Goal: Transaction & Acquisition: Book appointment/travel/reservation

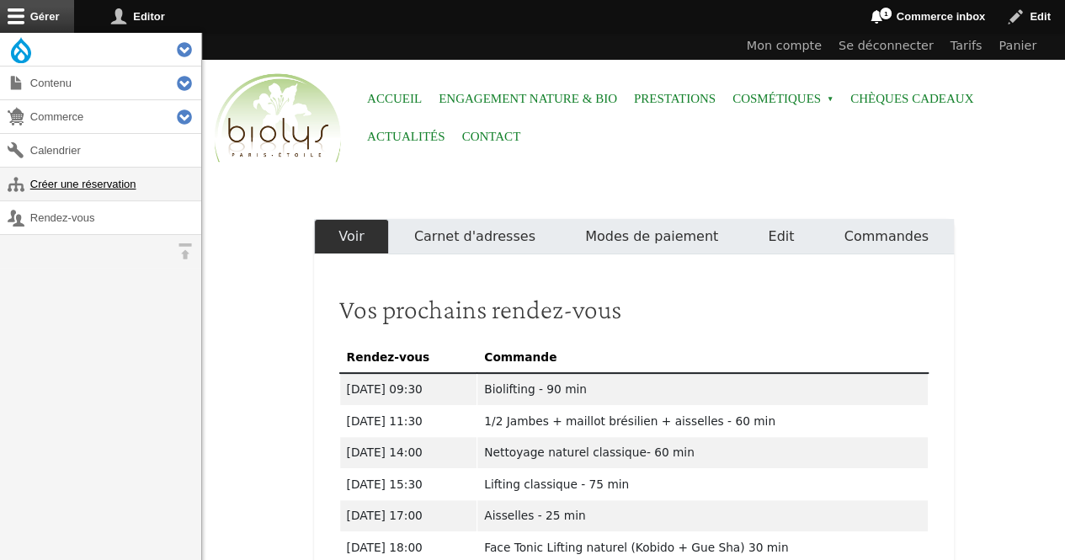
click at [101, 178] on link "Créer une réservation" at bounding box center [100, 184] width 201 height 33
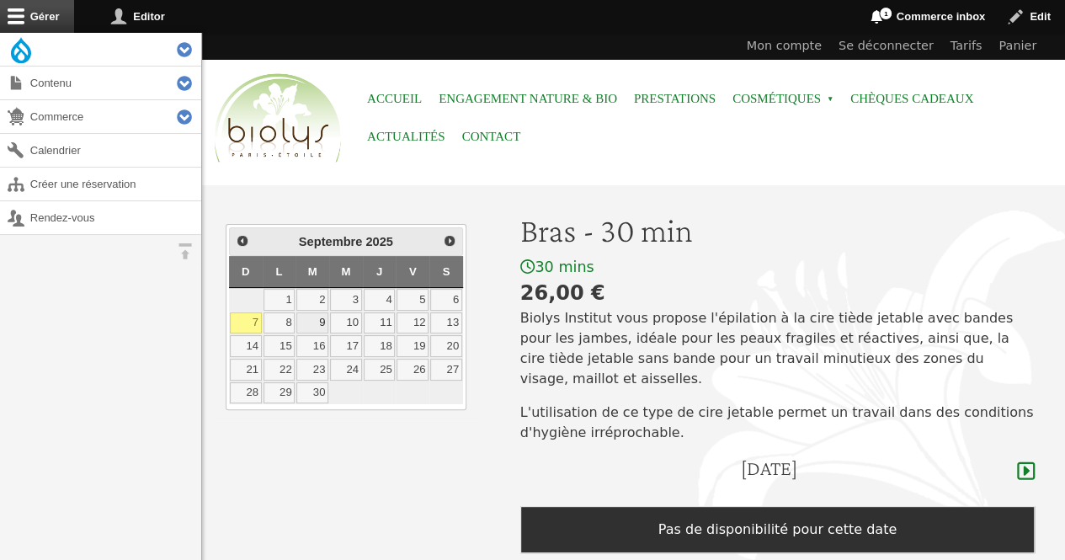
click at [307, 321] on link "9" at bounding box center [312, 323] width 32 height 22
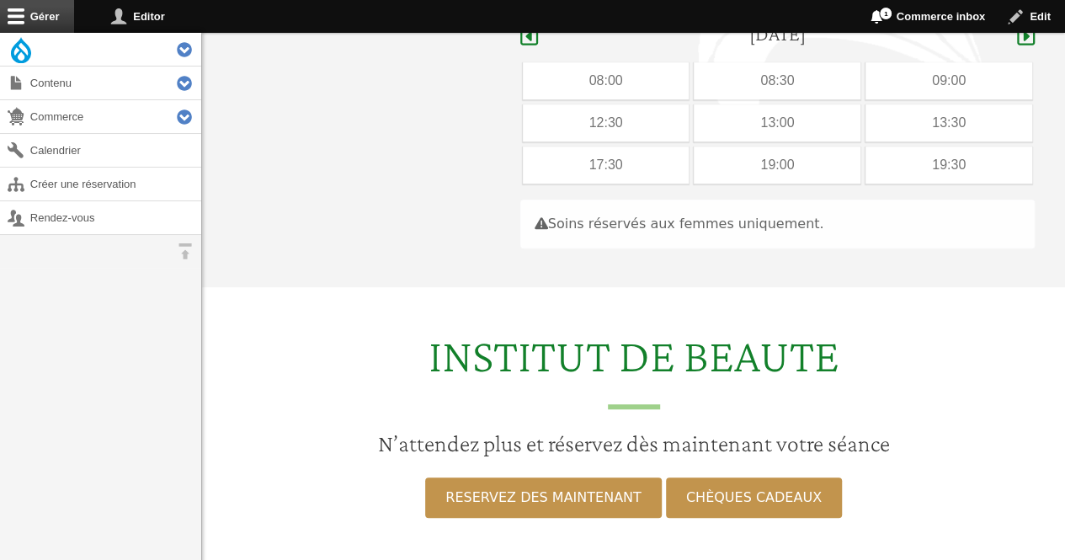
scroll to position [435, 0]
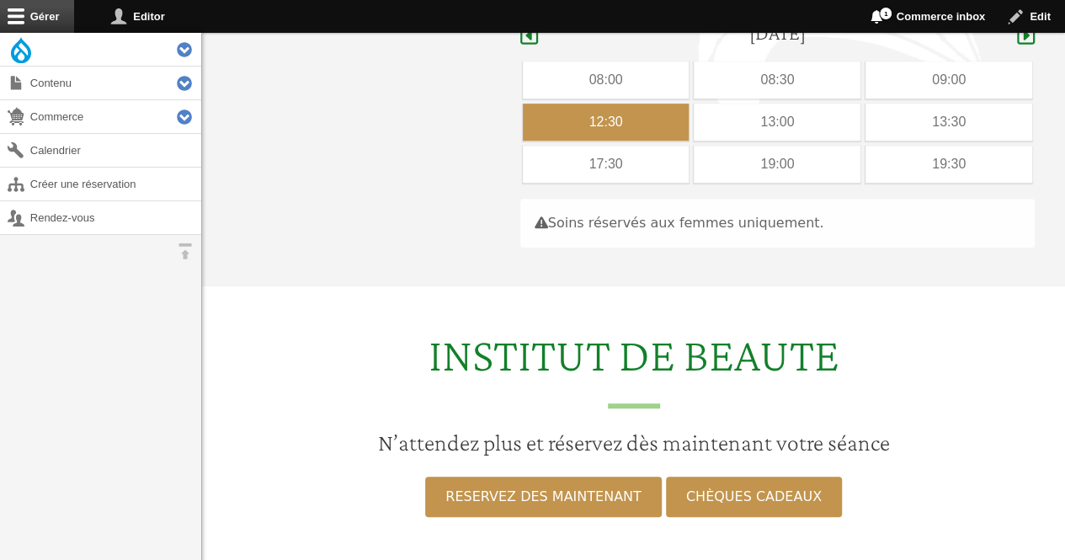
click at [641, 104] on div "12:30" at bounding box center [606, 122] width 167 height 37
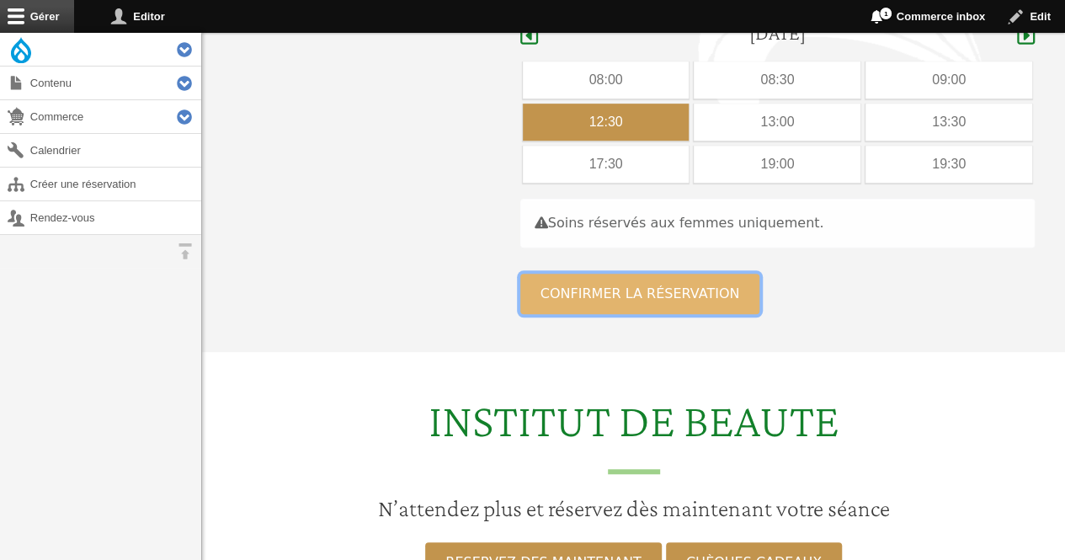
click at [582, 274] on button "Confirmer la réservation" at bounding box center [640, 294] width 240 height 40
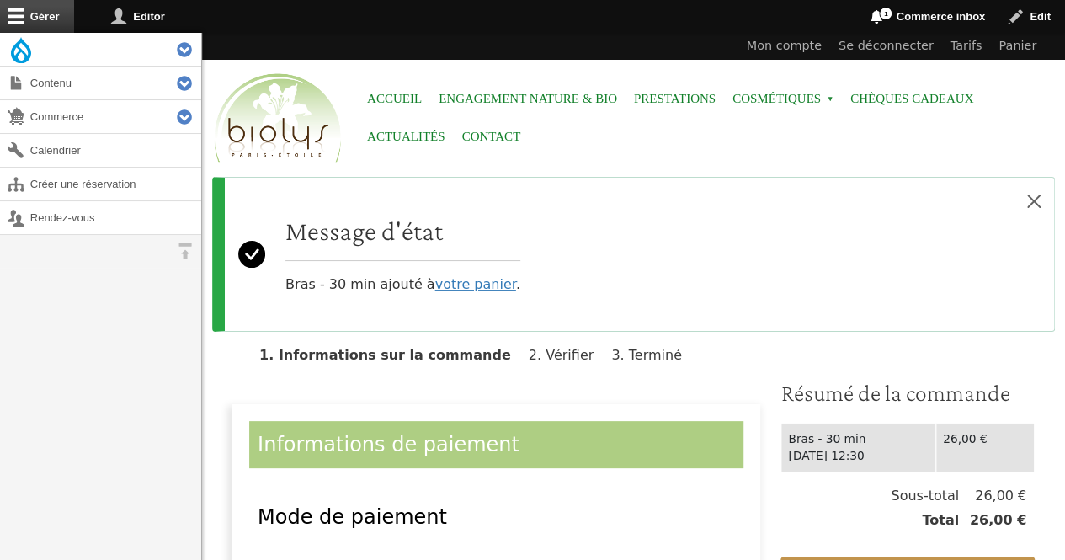
scroll to position [218, 0]
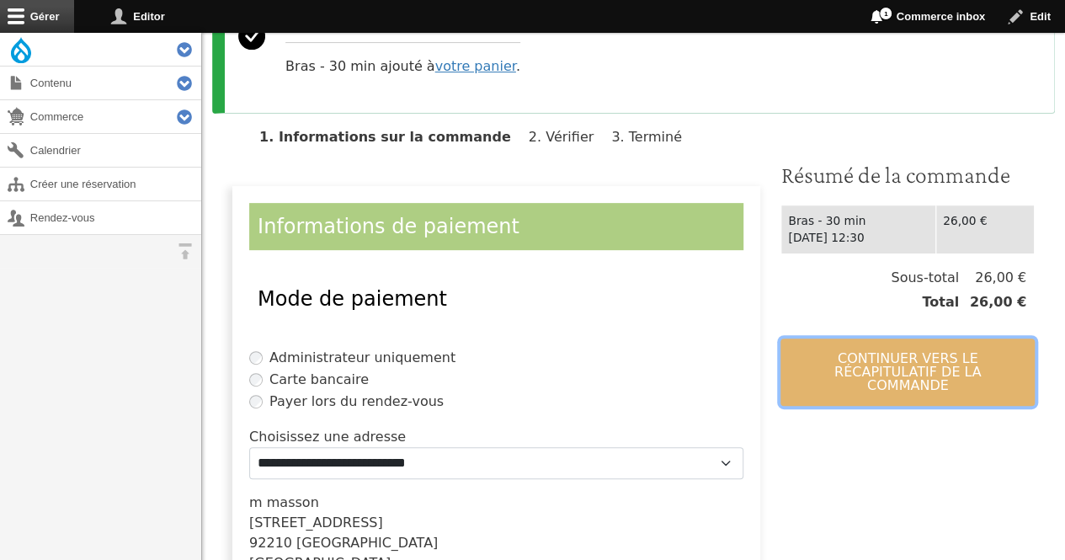
click at [870, 366] on button "Continuer vers le récapitulatif de la commande" at bounding box center [907, 371] width 254 height 67
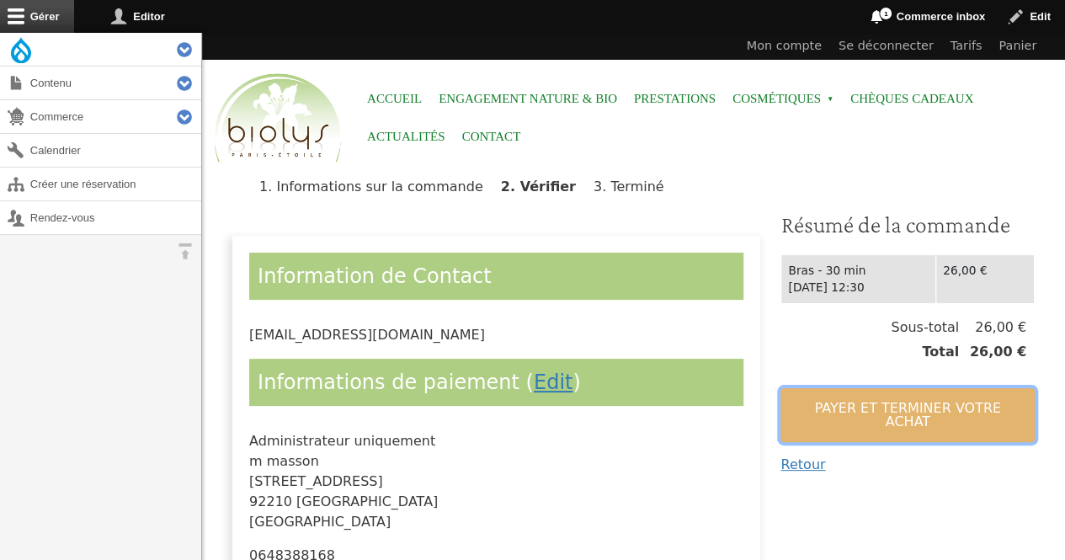
click at [880, 418] on button "Payer et terminer votre achat" at bounding box center [907, 415] width 254 height 54
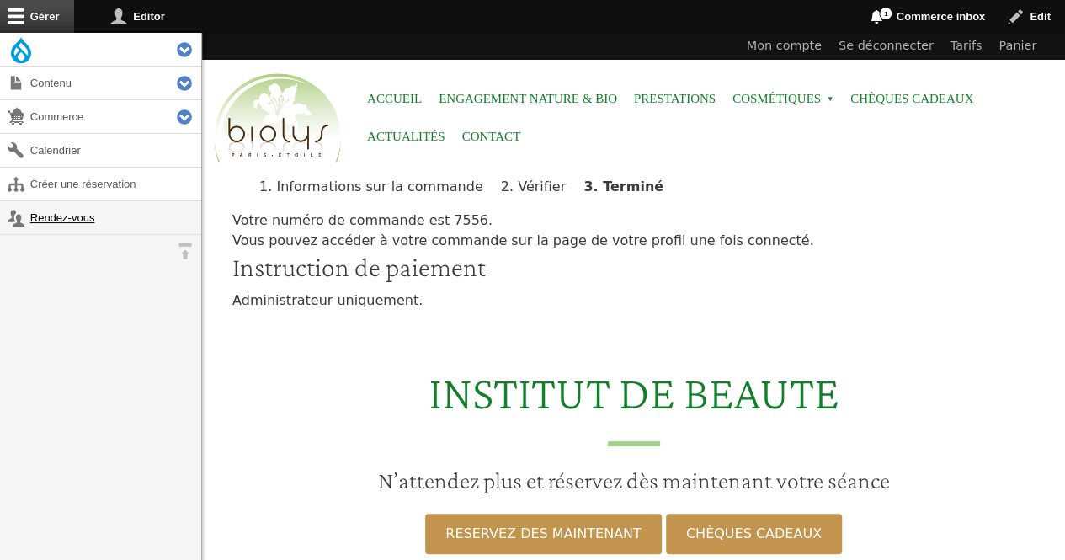
click at [61, 215] on link "Rendez-vous" at bounding box center [100, 217] width 201 height 33
